Goal: Transaction & Acquisition: Obtain resource

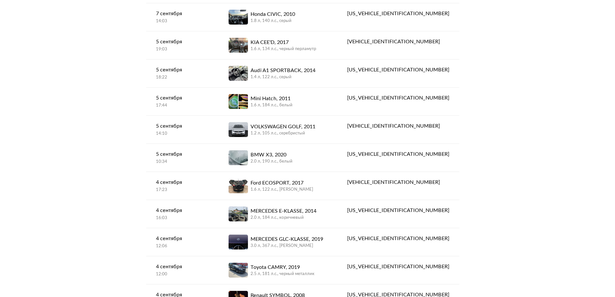
scroll to position [612, 0]
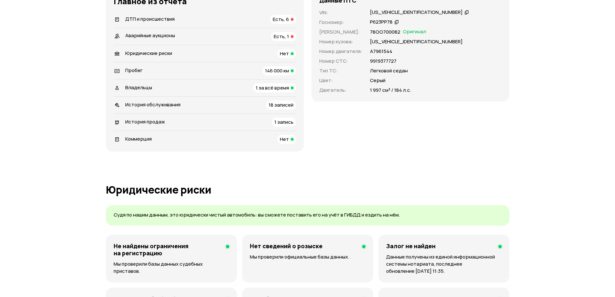
scroll to position [129, 0]
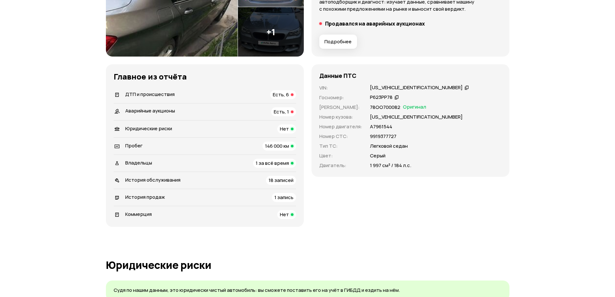
click at [465, 88] on icon at bounding box center [467, 87] width 5 height 6
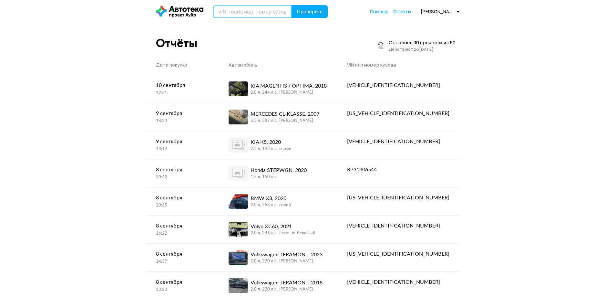
click at [249, 7] on input "text" at bounding box center [252, 11] width 79 height 13
type input "Н"
type input "T"
type input "Е952РС198"
click at [292, 5] on button "Проверить" at bounding box center [310, 11] width 36 height 13
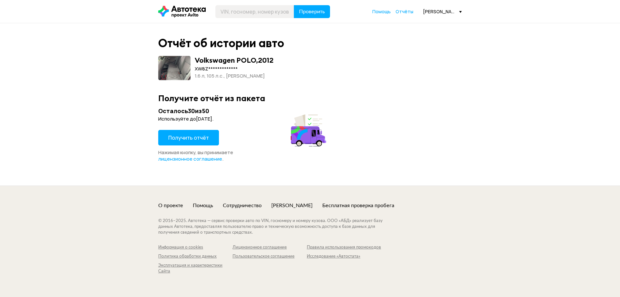
click at [192, 134] on button "Получить отчёт" at bounding box center [188, 137] width 61 height 15
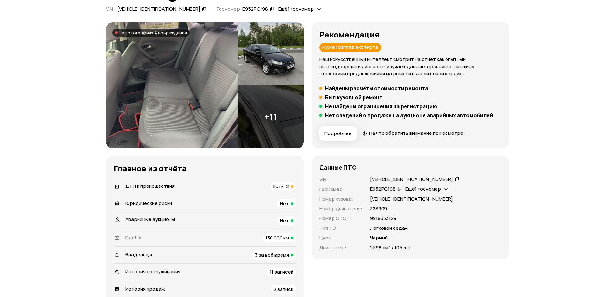
click at [279, 186] on span "Есть, 2" at bounding box center [281, 186] width 16 height 7
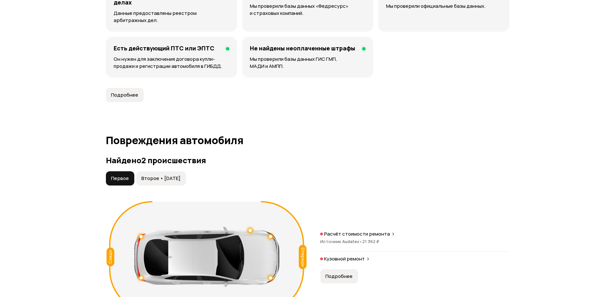
scroll to position [669, 0]
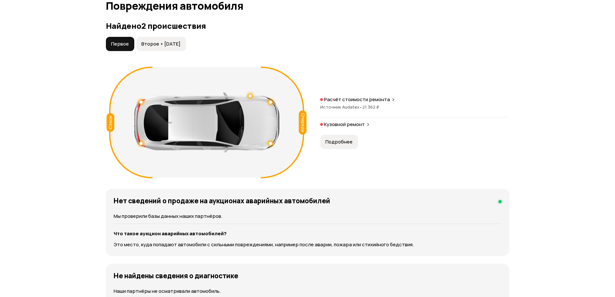
click at [342, 127] on p "Кузовной ремонт" at bounding box center [344, 124] width 41 height 6
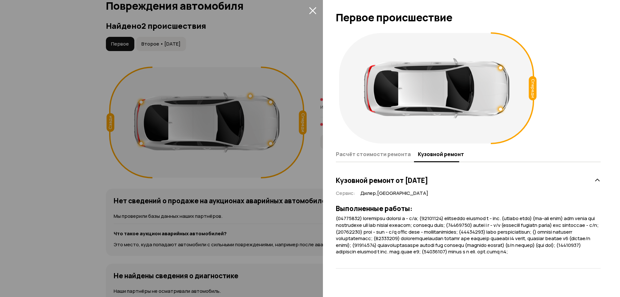
click at [262, 201] on div at bounding box center [310, 148] width 620 height 297
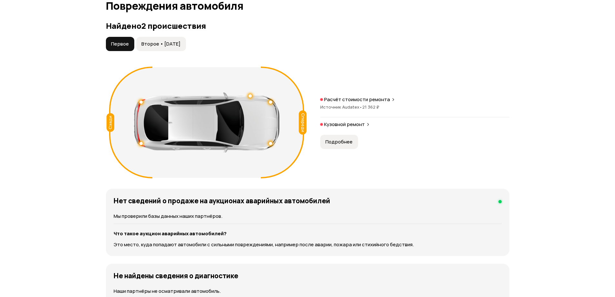
click at [367, 104] on span "21 362 ₽" at bounding box center [370, 107] width 17 height 6
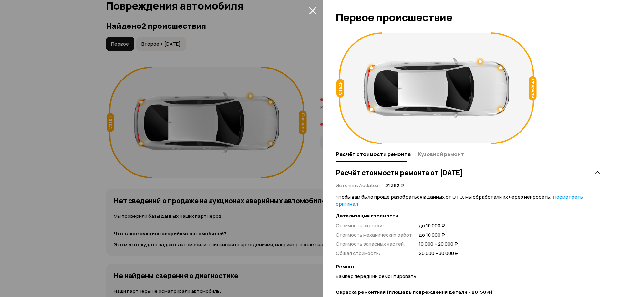
click at [313, 60] on div at bounding box center [310, 148] width 620 height 297
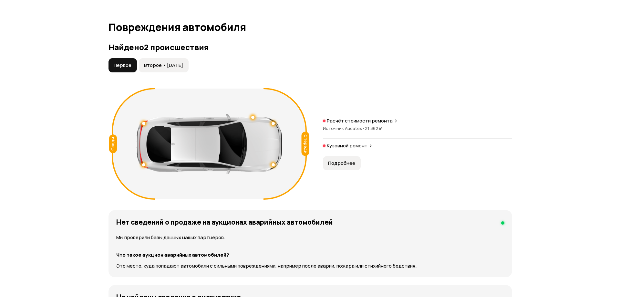
scroll to position [637, 0]
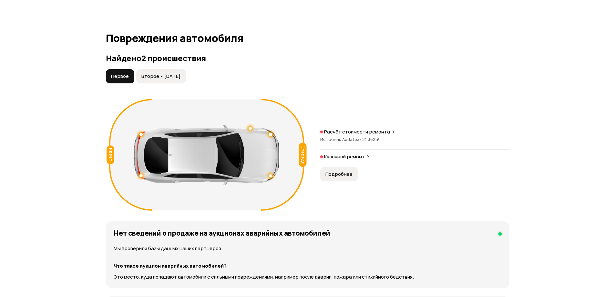
click at [339, 175] on span "Подробнее" at bounding box center [338, 174] width 27 height 6
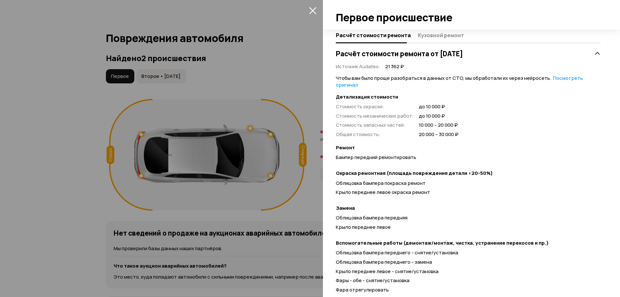
scroll to position [145, 0]
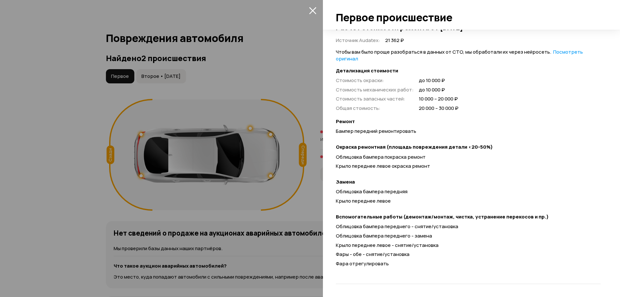
click at [313, 191] on div at bounding box center [310, 148] width 620 height 297
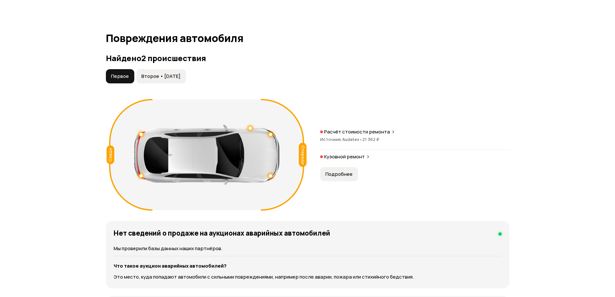
click at [176, 75] on span "Второе • 30 июн 2020" at bounding box center [160, 76] width 39 height 6
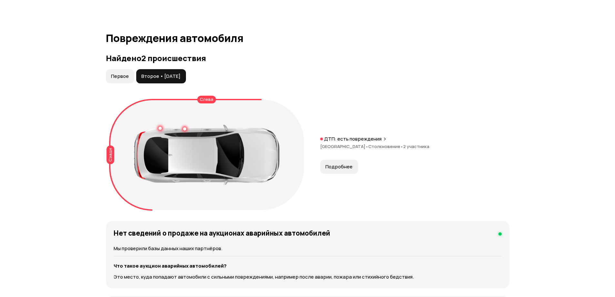
click at [342, 162] on button "Подробнее" at bounding box center [339, 166] width 38 height 14
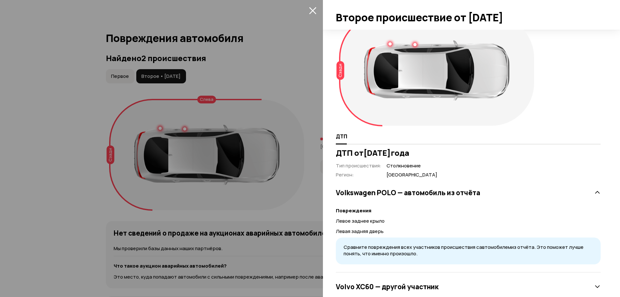
scroll to position [35, 0]
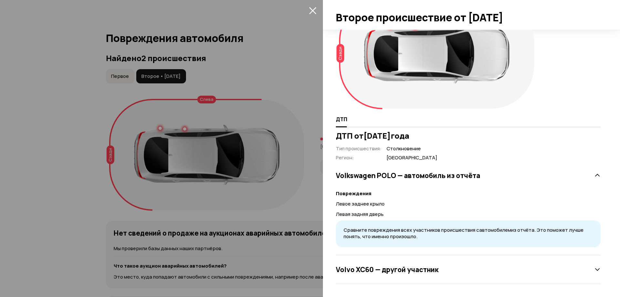
click at [586, 267] on div "Volvo XC60 — другой участник" at bounding box center [468, 269] width 265 height 13
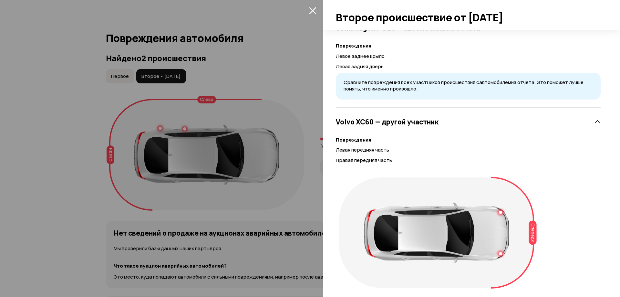
scroll to position [200, 0]
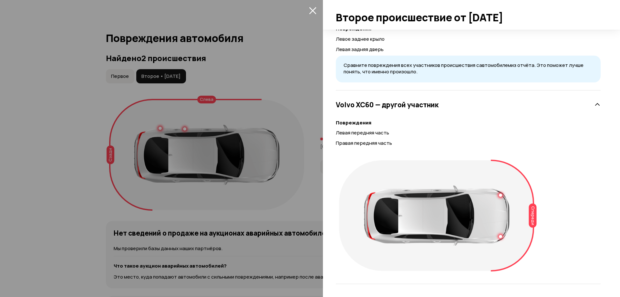
click at [301, 161] on div at bounding box center [310, 148] width 620 height 297
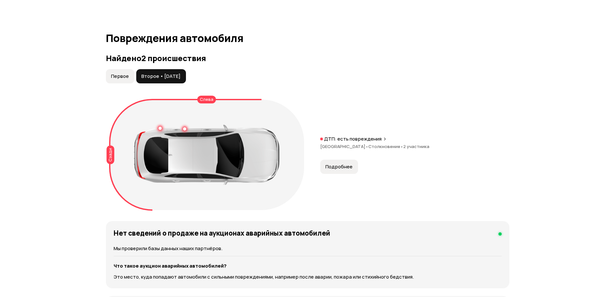
click at [360, 139] on p "ДТП: есть повреждения" at bounding box center [352, 139] width 57 height 6
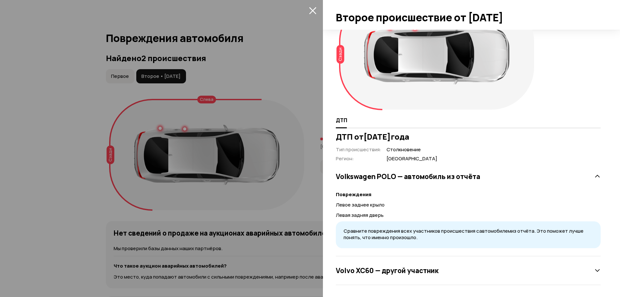
scroll to position [35, 0]
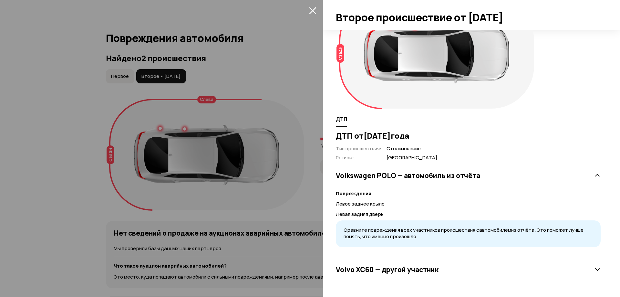
click at [375, 235] on span "Сравните повреждения всех участников происшествия с автомобилем из отчёта. Это …" at bounding box center [464, 233] width 240 height 14
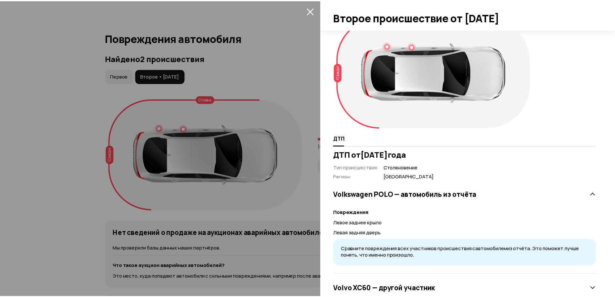
scroll to position [0, 0]
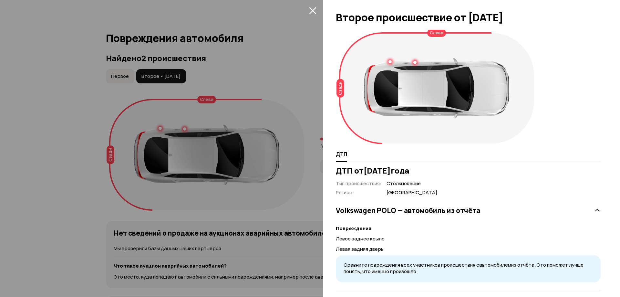
click at [431, 33] on div "Слева" at bounding box center [436, 33] width 19 height 8
click at [259, 93] on div at bounding box center [310, 148] width 620 height 297
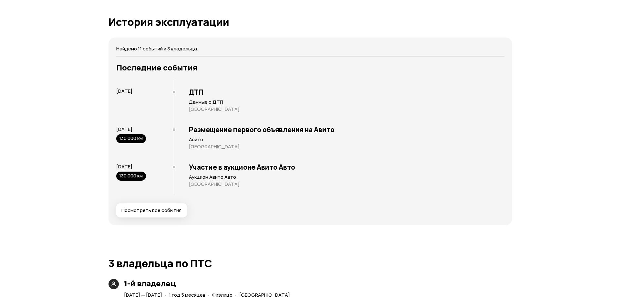
scroll to position [1218, 0]
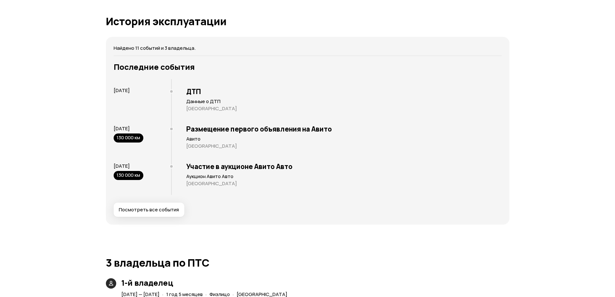
click at [175, 206] on button "Посмотреть все события" at bounding box center [149, 209] width 71 height 14
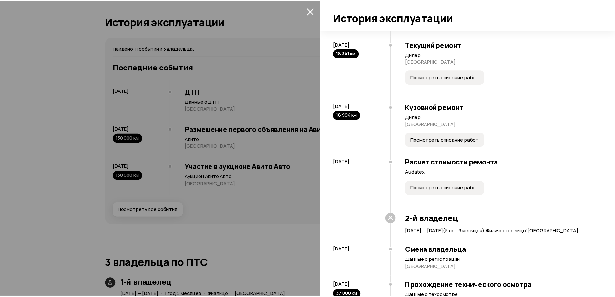
scroll to position [42, 0]
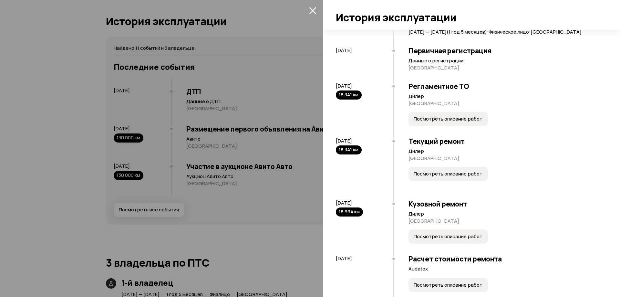
click at [456, 232] on button "Посмотреть описание работ" at bounding box center [447, 236] width 79 height 14
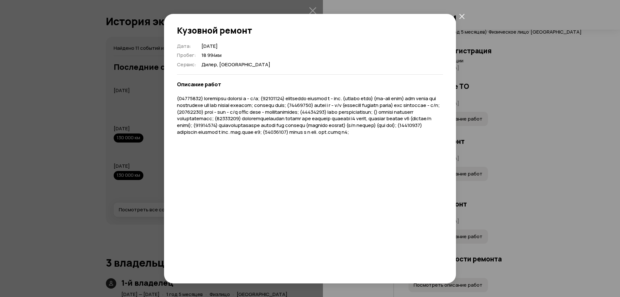
click at [500, 124] on div "Кузовной ремонт Дата : 12 декабря 2013 Пробег : 18 994 км Сервис : Дилер, Москв…" at bounding box center [310, 148] width 620 height 297
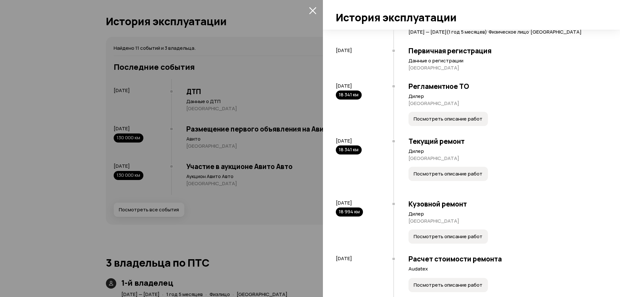
click at [231, 96] on div at bounding box center [310, 148] width 620 height 297
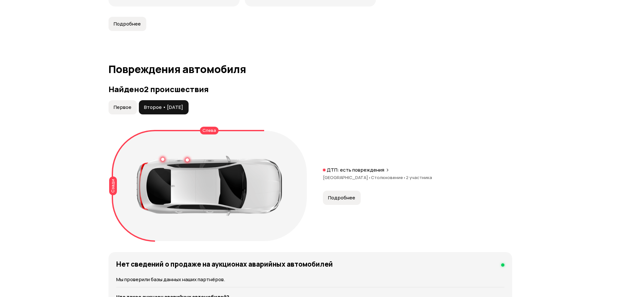
scroll to position [604, 0]
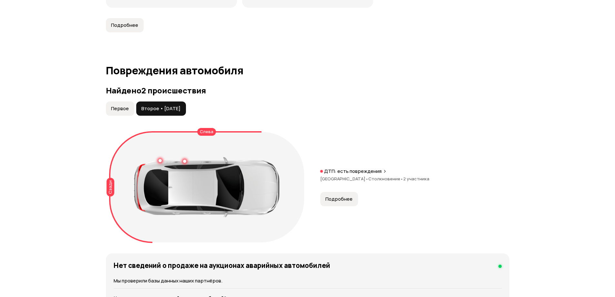
click at [124, 108] on span "Первое" at bounding box center [120, 108] width 18 height 6
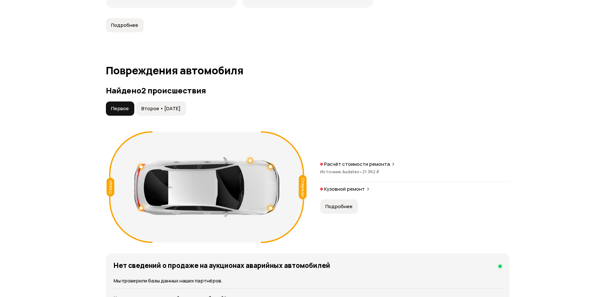
click at [348, 205] on span "Подробнее" at bounding box center [338, 206] width 27 height 6
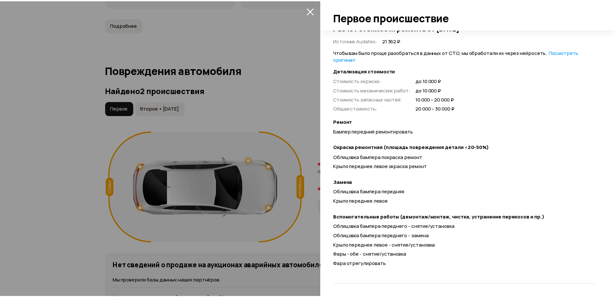
scroll to position [145, 0]
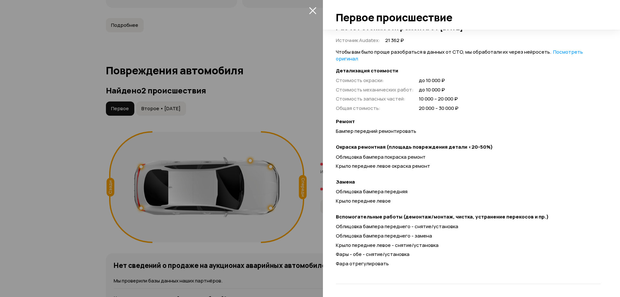
click at [251, 102] on div at bounding box center [310, 148] width 620 height 297
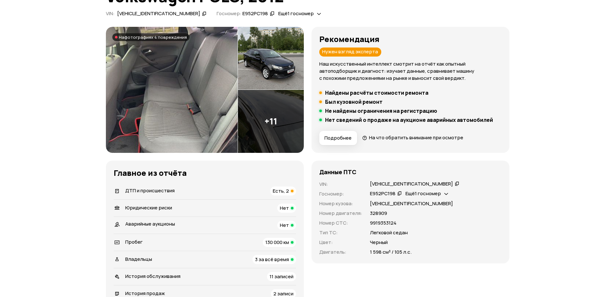
scroll to position [0, 0]
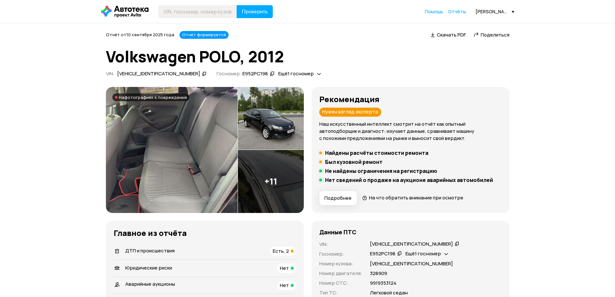
click at [214, 140] on img at bounding box center [172, 150] width 132 height 126
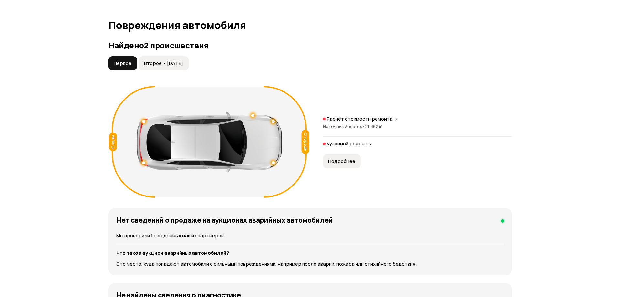
scroll to position [613, 0]
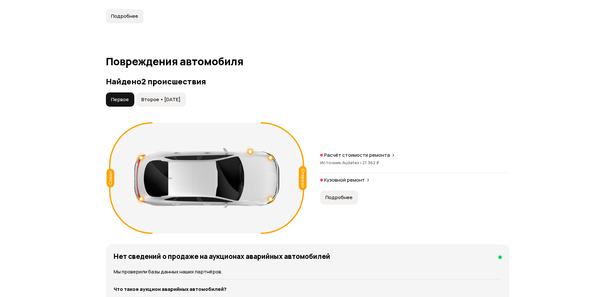
click at [506, 122] on div "Спереди Сзади Расчёт стоимости ремонта Источник Audatex • 21 362 ₽ Кузовной рем…" at bounding box center [308, 177] width 404 height 117
click at [411, 149] on div "Спереди Сзади Расчёт стоимости ремонта Источник Audatex • 21 362 ₽ Кузовной рем…" at bounding box center [308, 177] width 404 height 117
click at [473, 104] on div "Первое Второе • 30 июн 2020" at bounding box center [308, 99] width 404 height 14
drag, startPoint x: 280, startPoint y: 125, endPoint x: 254, endPoint y: 131, distance: 26.9
click at [254, 131] on div "Спереди Сзади" at bounding box center [206, 178] width 195 height 110
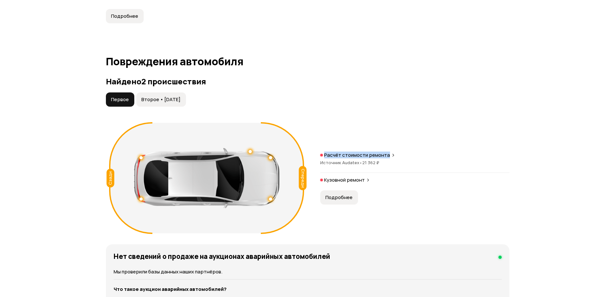
drag, startPoint x: 254, startPoint y: 135, endPoint x: 441, endPoint y: 136, distance: 187.6
click at [441, 136] on div "Спереди Сзади Расчёт стоимости ремонта Источник Audatex • 21 362 ₽ Кузовной рем…" at bounding box center [308, 177] width 404 height 117
drag, startPoint x: 414, startPoint y: 143, endPoint x: 268, endPoint y: 143, distance: 146.3
click at [272, 144] on div "Спереди Сзади Расчёт стоимости ремонта Источник Audatex • 21 362 ₽ Кузовной рем…" at bounding box center [308, 177] width 404 height 117
click at [339, 195] on span "Подробнее" at bounding box center [338, 197] width 27 height 6
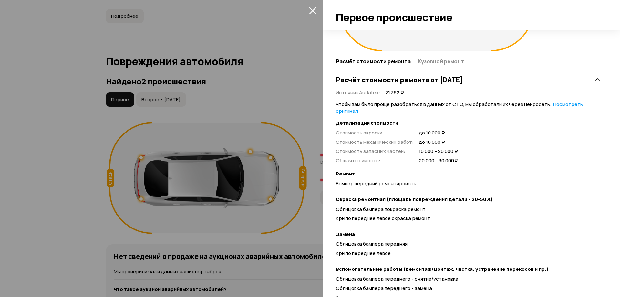
scroll to position [0, 0]
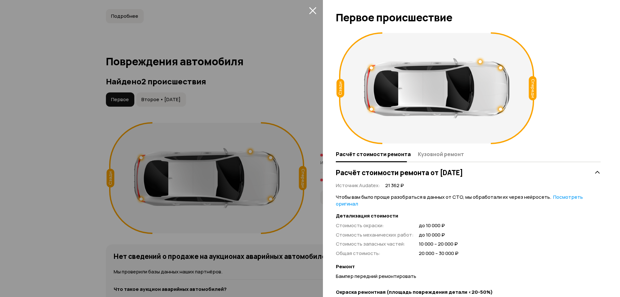
drag, startPoint x: 433, startPoint y: 174, endPoint x: 496, endPoint y: 169, distance: 63.1
click at [463, 169] on h3 "Расчёт стоимости ремонта от 12 декабря 2013 года" at bounding box center [399, 172] width 127 height 8
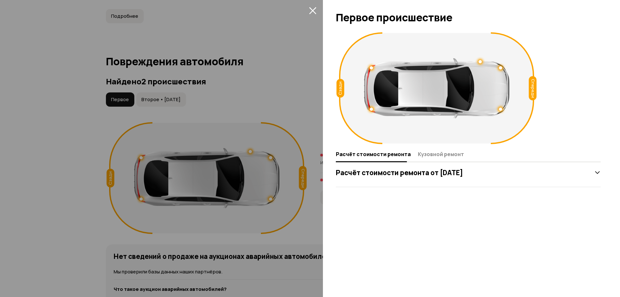
click at [519, 173] on div "Расчёт стоимости ремонта от 12 декабря 2013 года" at bounding box center [468, 172] width 265 height 13
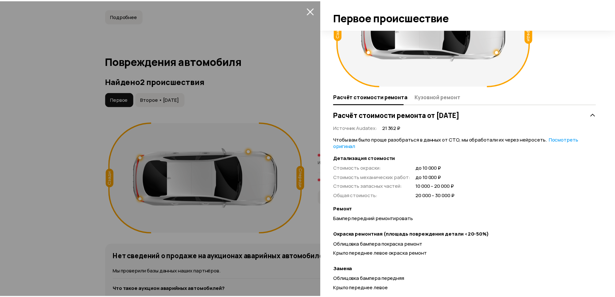
scroll to position [145, 0]
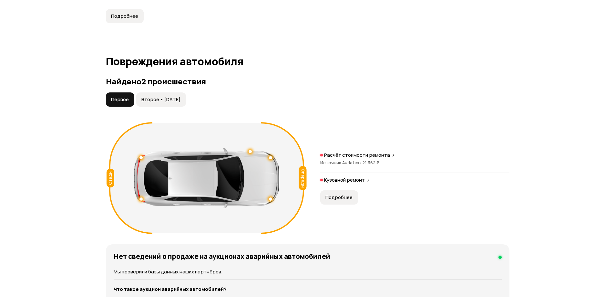
click at [407, 139] on div "Спереди Сзади Расчёт стоимости ремонта Источник Audatex • 21 362 ₽ Кузовной рем…" at bounding box center [308, 177] width 404 height 117
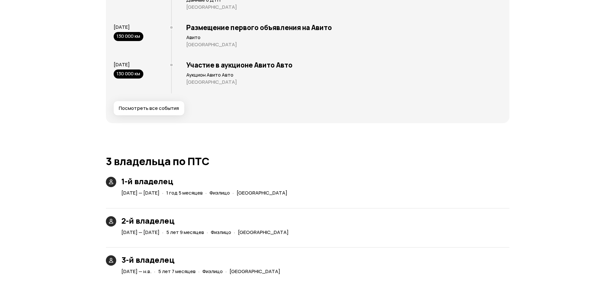
scroll to position [1356, 0]
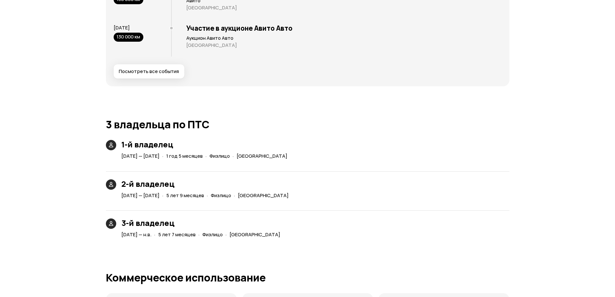
click at [121, 146] on div "1-й владелец 24 июля 2012 — 29 ноября 2013 · 1 год 5 месяцев · Физлицо · Москва" at bounding box center [197, 150] width 189 height 21
drag, startPoint x: 126, startPoint y: 155, endPoint x: 204, endPoint y: 156, distance: 78.1
click at [204, 156] on div "24 июля 2012 — 29 ноября 2013 · 1 год 5 месяцев · Физлицо · Москва" at bounding box center [205, 155] width 171 height 9
drag, startPoint x: 248, startPoint y: 157, endPoint x: 280, endPoint y: 157, distance: 31.3
click at [280, 157] on div "24 июля 2012 — 29 ноября 2013 · 1 год 5 месяцев · Физлицо · Москва" at bounding box center [205, 155] width 171 height 9
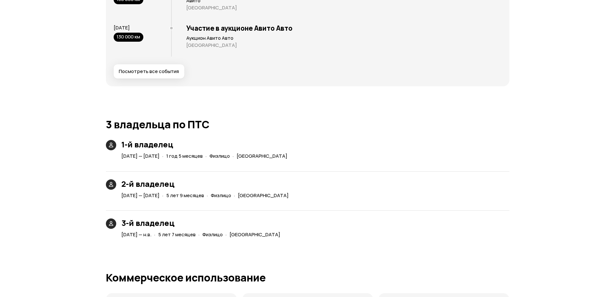
click at [315, 162] on div "1-й владелец 24 июля 2012 — 29 ноября 2013 · 1 год 5 месяцев · Физлицо · Москва…" at bounding box center [308, 189] width 404 height 99
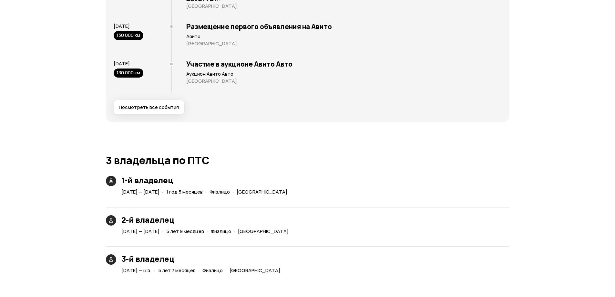
scroll to position [1291, 0]
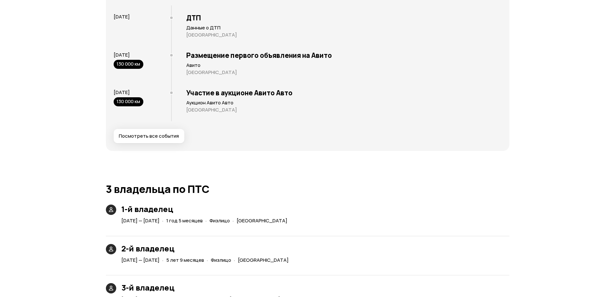
drag, startPoint x: 390, startPoint y: 200, endPoint x: 360, endPoint y: 185, distance: 34.1
click at [389, 196] on article "3 владельца по ПТС 1-й владелец 24 июля 2012 — 29 ноября 2013 · 1 год 5 месяцев…" at bounding box center [308, 243] width 404 height 121
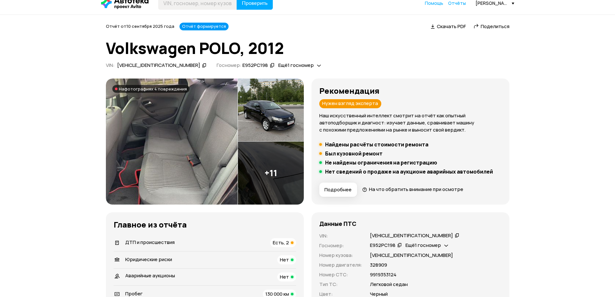
scroll to position [0, 0]
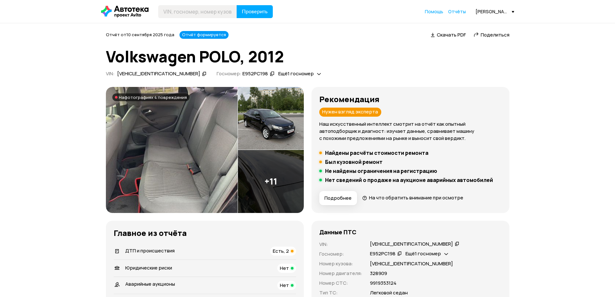
click at [455, 243] on icon at bounding box center [457, 243] width 5 height 6
